Goal: Task Accomplishment & Management: Use online tool/utility

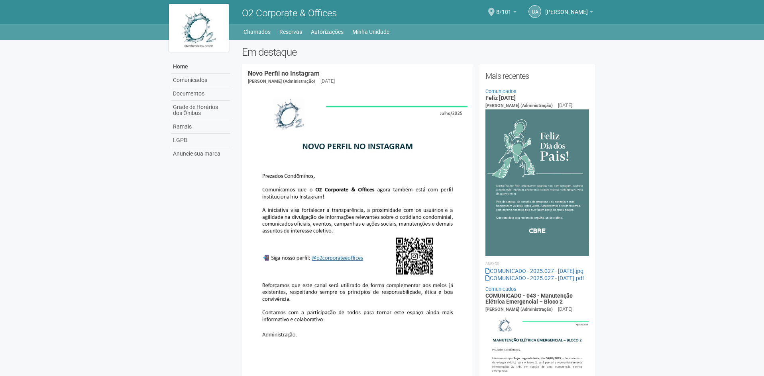
click at [496, 10] on span "8/101" at bounding box center [503, 8] width 15 height 14
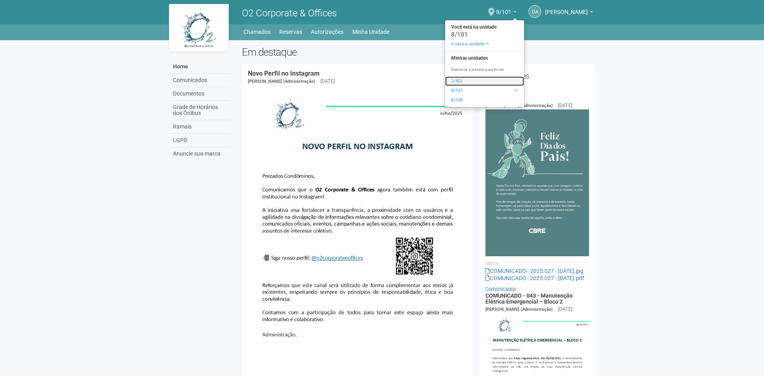
click at [458, 83] on link "2/402" at bounding box center [484, 81] width 79 height 10
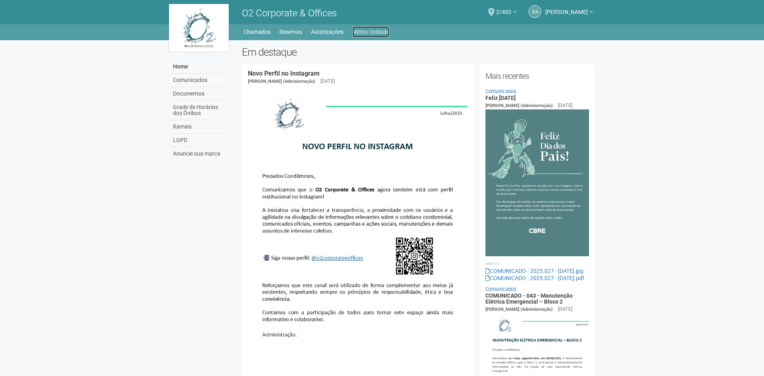
click at [376, 34] on link "Minha Unidade" at bounding box center [370, 31] width 37 height 11
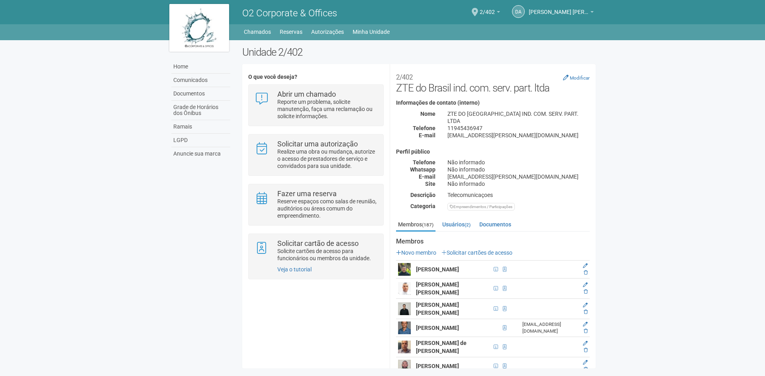
scroll to position [359, 0]
